Goal: Transaction & Acquisition: Purchase product/service

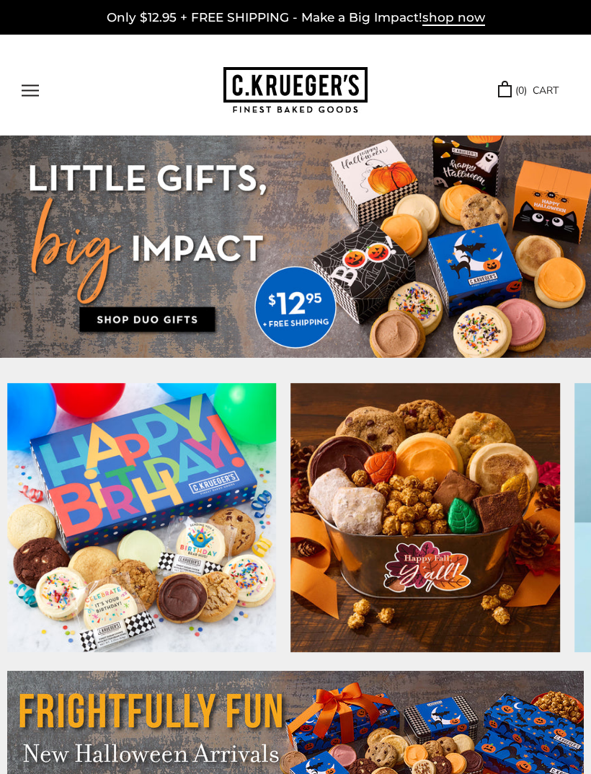
click at [30, 85] on button "Open navigation" at bounding box center [30, 90] width 17 height 12
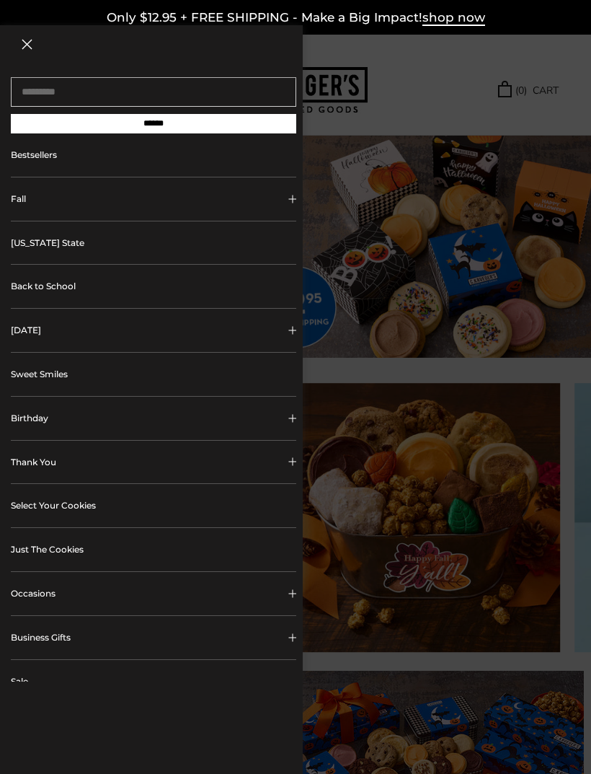
click at [258, 504] on link "Select Your Cookies" at bounding box center [154, 505] width 286 height 43
click at [54, 162] on link "Bestsellers" at bounding box center [154, 154] width 286 height 43
click at [71, 546] on link "Just The Cookies" at bounding box center [154, 549] width 286 height 43
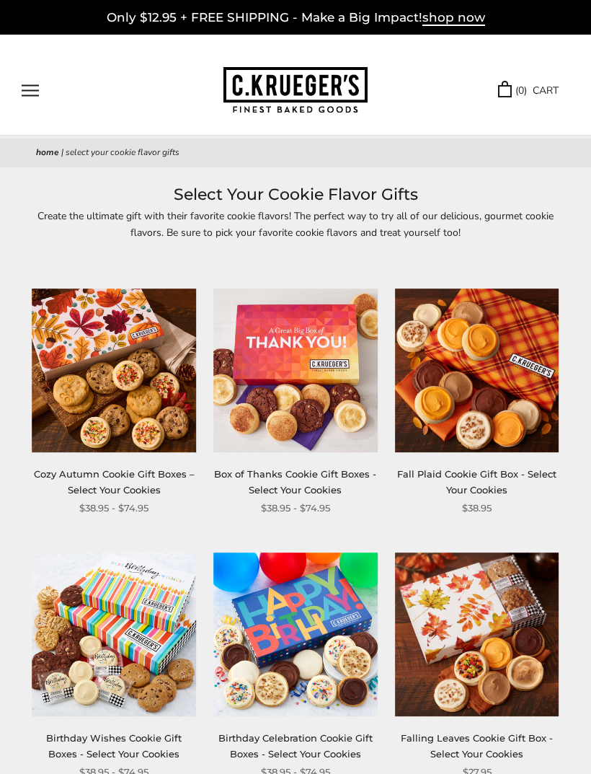
click at [120, 390] on img at bounding box center [114, 370] width 164 height 164
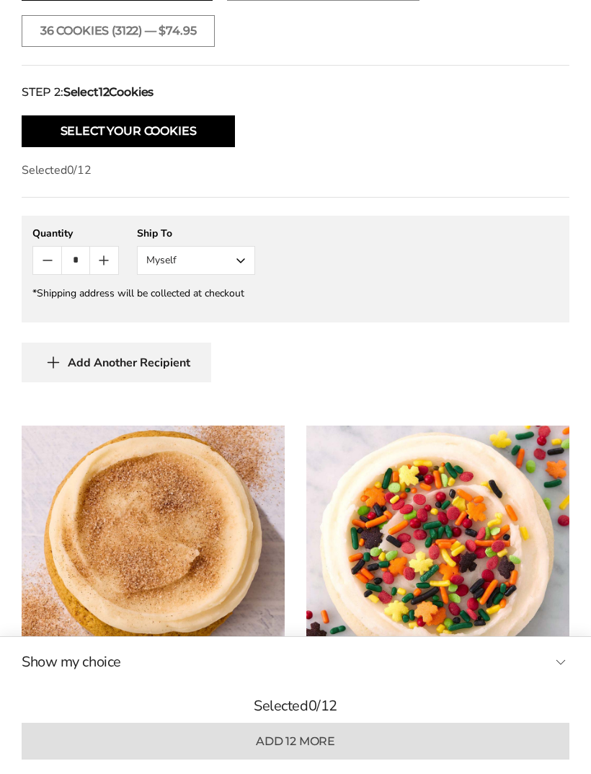
click at [146, 121] on button "Select Your Cookies" at bounding box center [128, 131] width 213 height 32
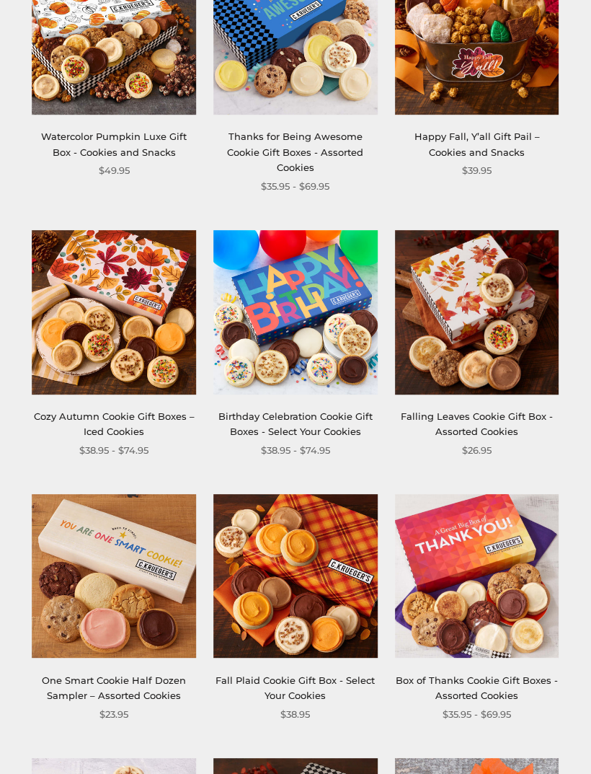
scroll to position [341, 0]
